Goal: Check status: Check status

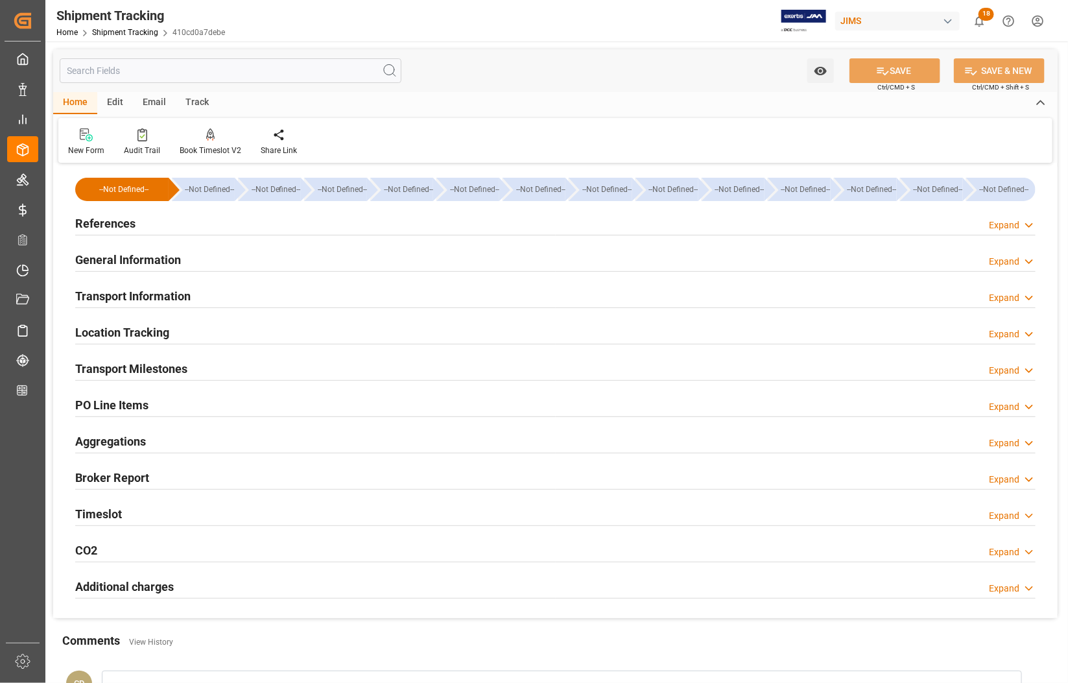
scroll to position [196, 0]
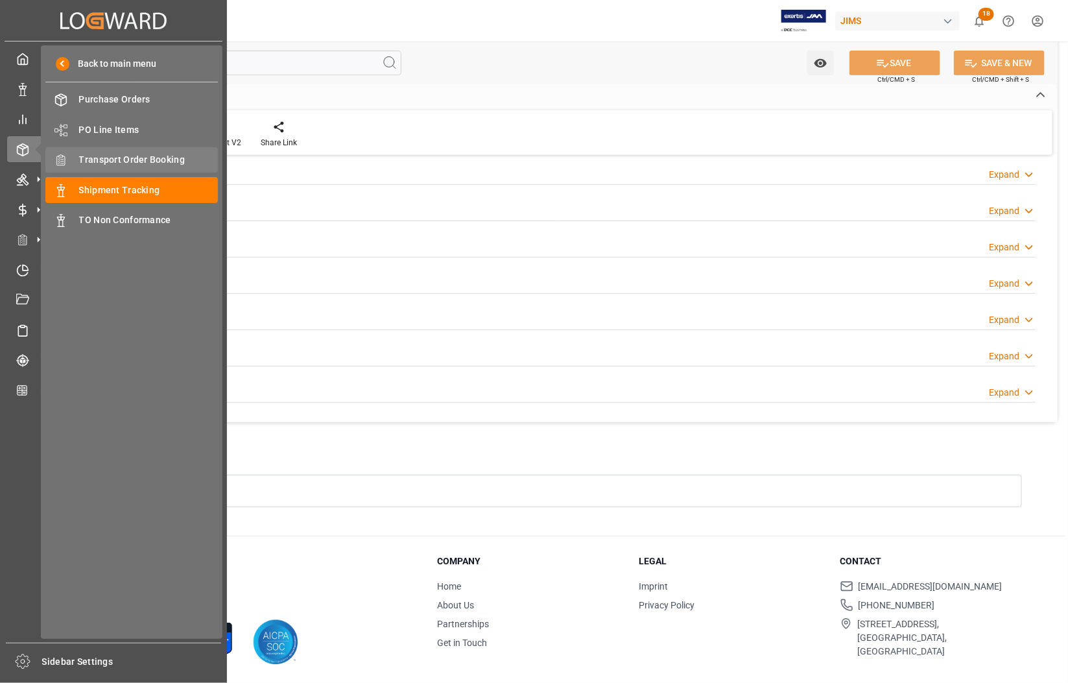
click at [89, 161] on span "Transport Order Booking" at bounding box center [148, 160] width 139 height 14
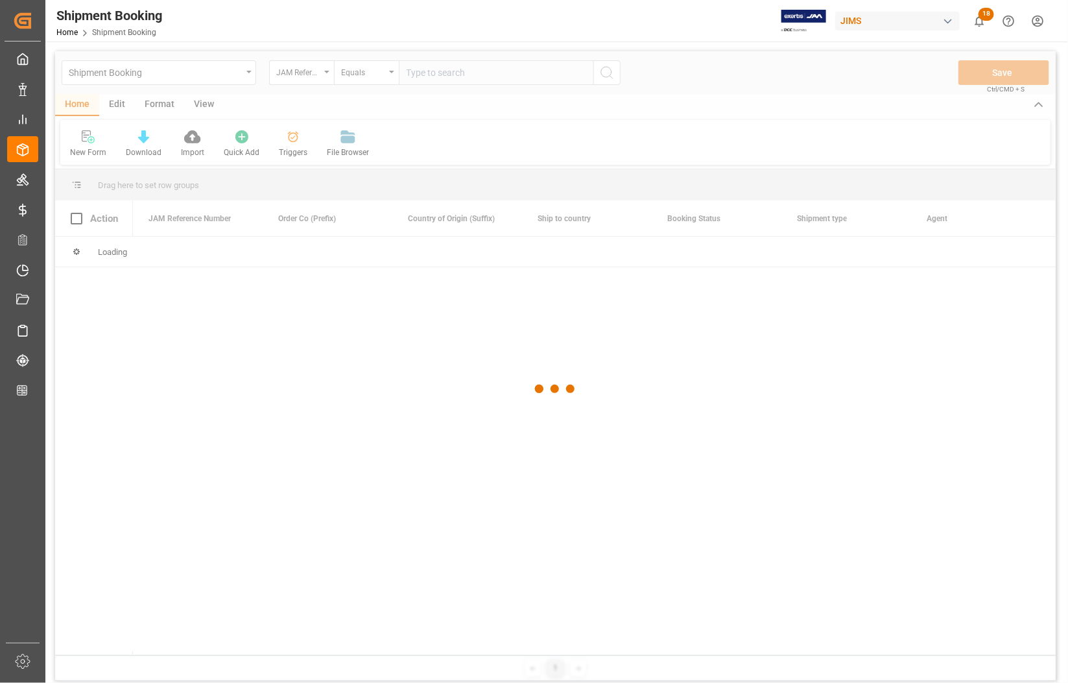
click at [450, 73] on div at bounding box center [555, 388] width 1000 height 675
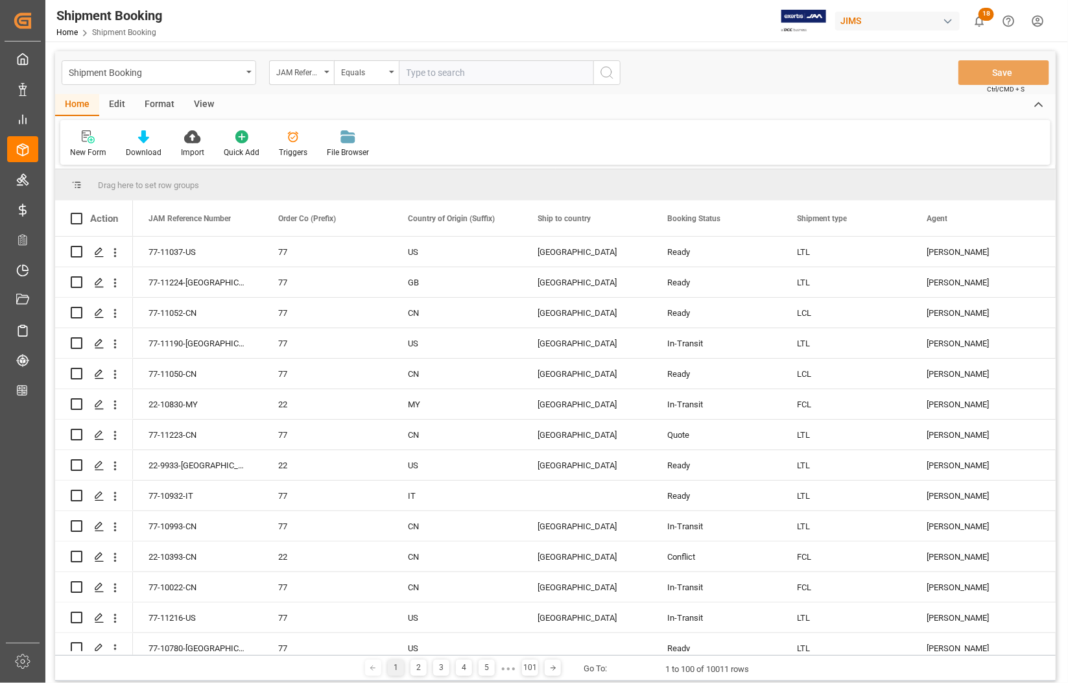
click at [450, 73] on input "text" at bounding box center [496, 72] width 194 height 25
type input "77-9976-CN"
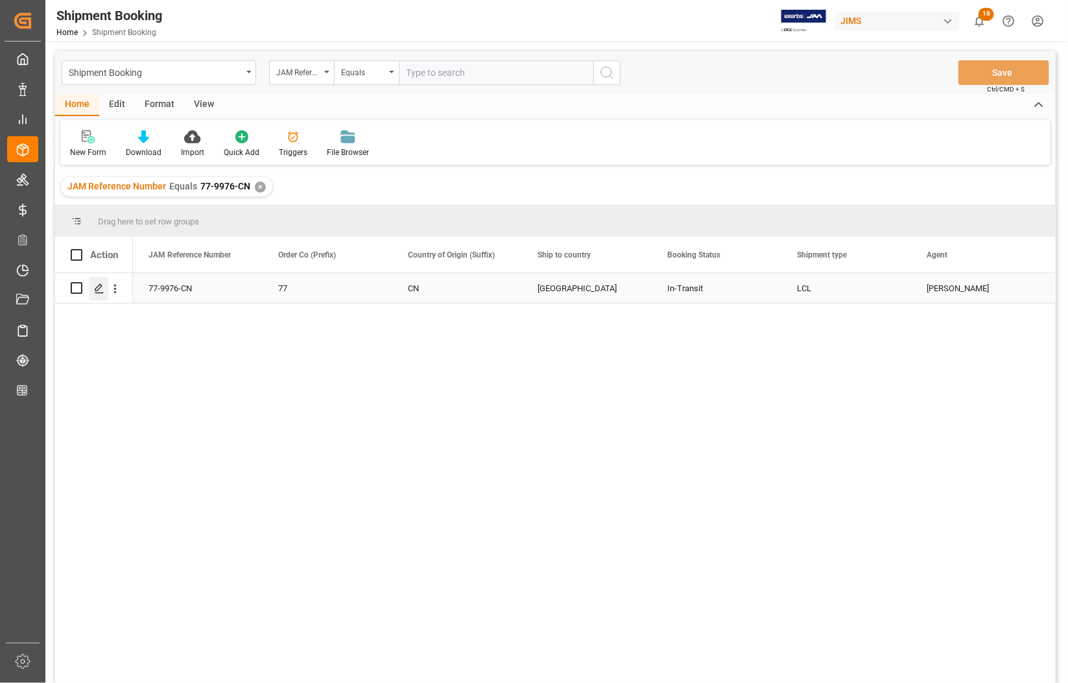
click at [100, 292] on line "Press SPACE to select this row." at bounding box center [99, 292] width 8 height 0
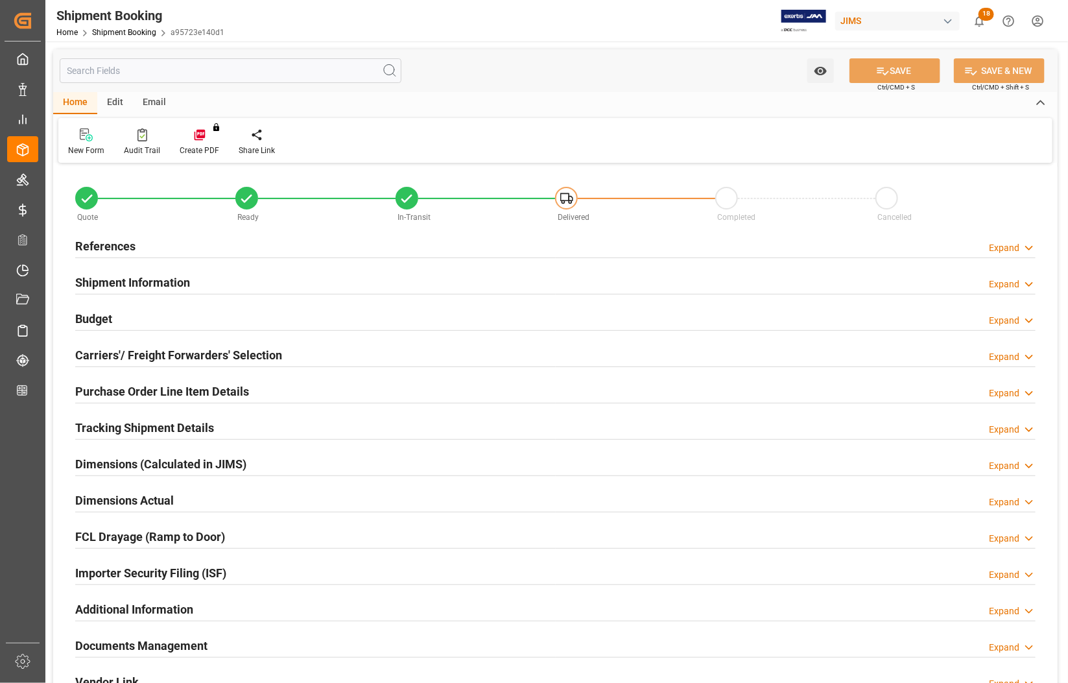
type input "0"
type input "[DATE]"
click at [93, 243] on h2 "References" at bounding box center [105, 246] width 60 height 18
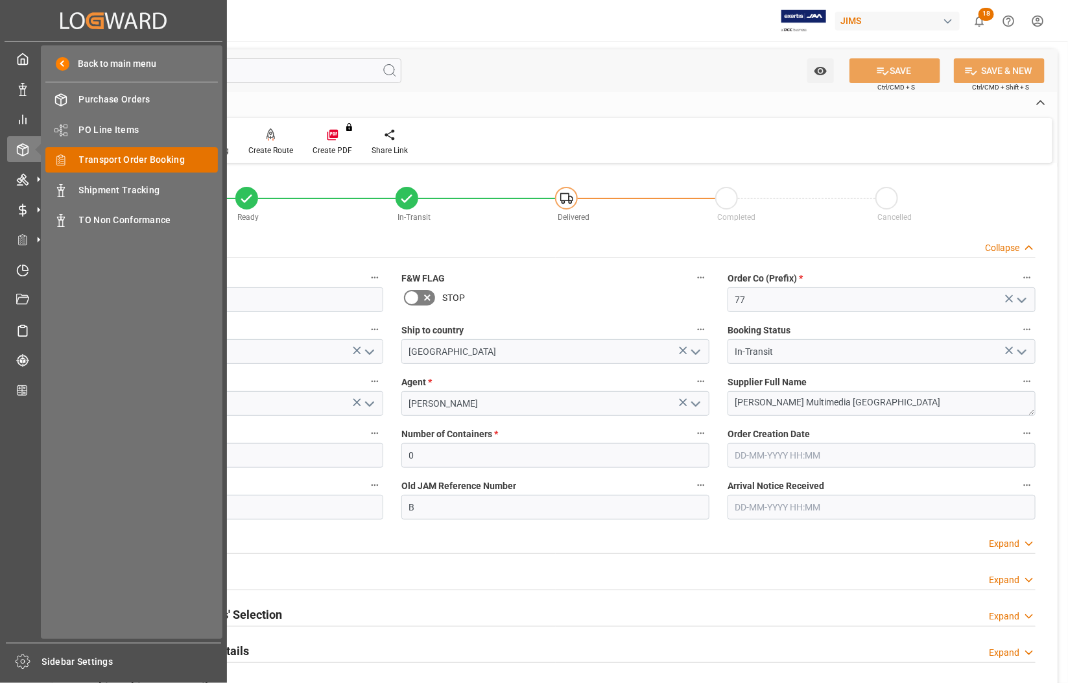
click at [107, 156] on span "Transport Order Booking" at bounding box center [148, 160] width 139 height 14
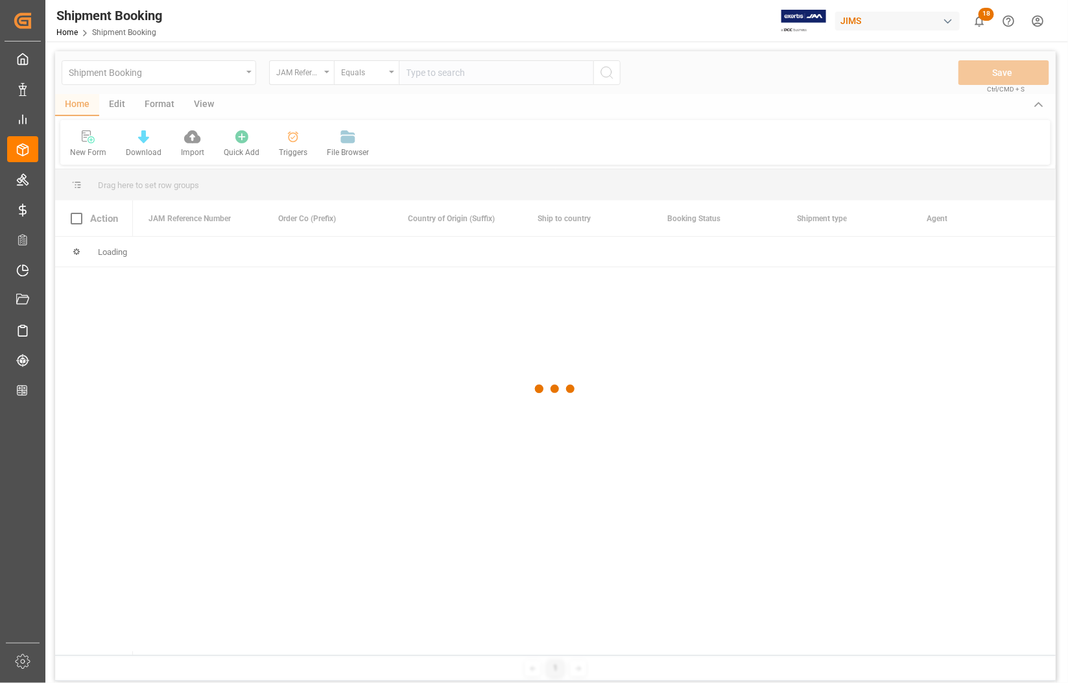
click at [465, 72] on div at bounding box center [555, 388] width 1000 height 675
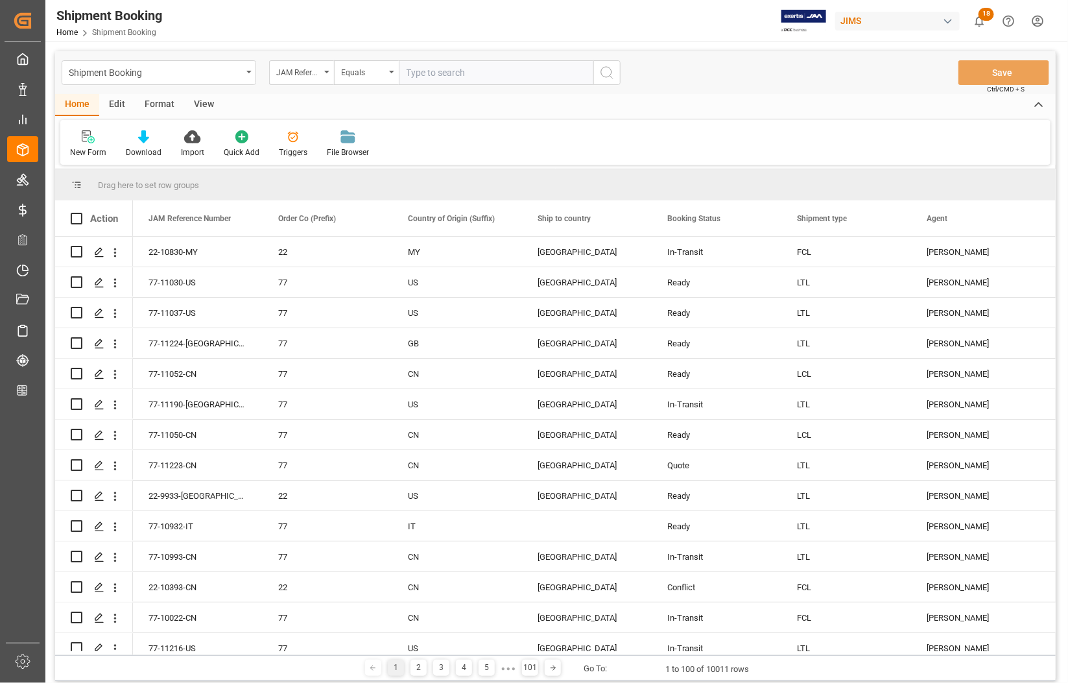
click at [465, 72] on input "text" at bounding box center [496, 72] width 194 height 25
type input "77-9889-CN"
click at [606, 68] on icon "search button" at bounding box center [607, 73] width 16 height 16
